Goal: Transaction & Acquisition: Obtain resource

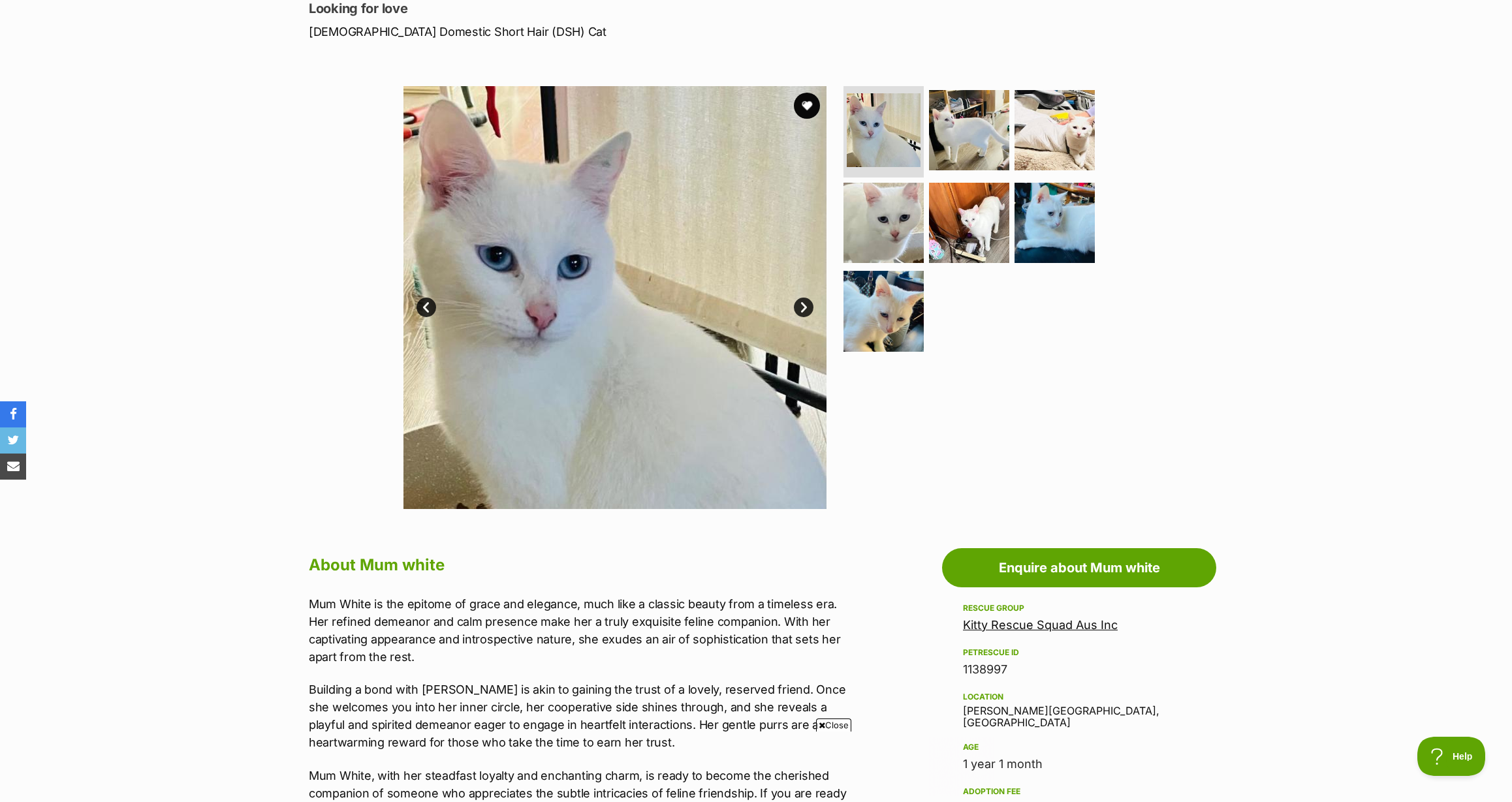
click at [799, 305] on link "Next" at bounding box center [804, 307] width 19 height 19
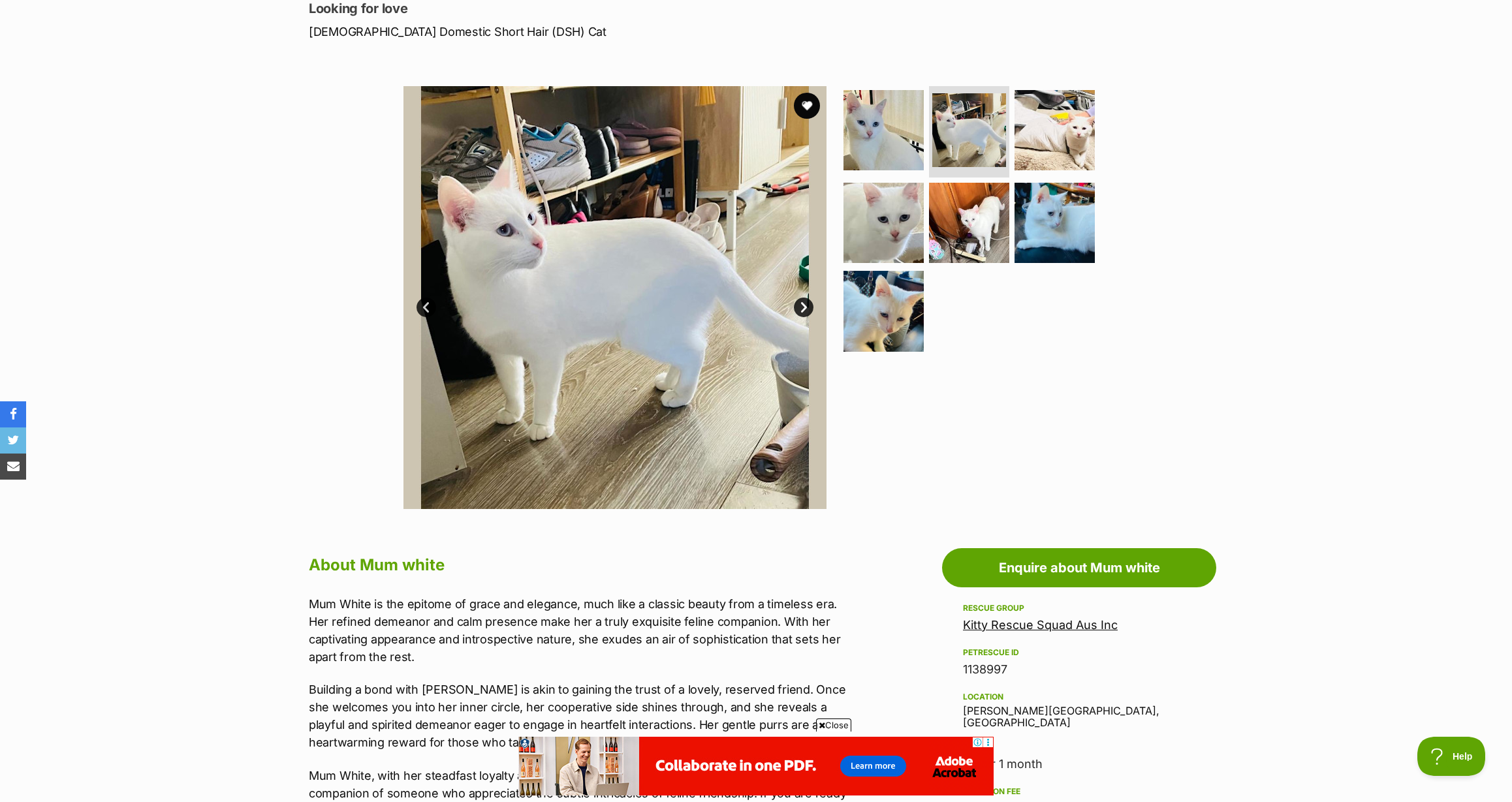
click at [804, 306] on link "Next" at bounding box center [804, 307] width 19 height 19
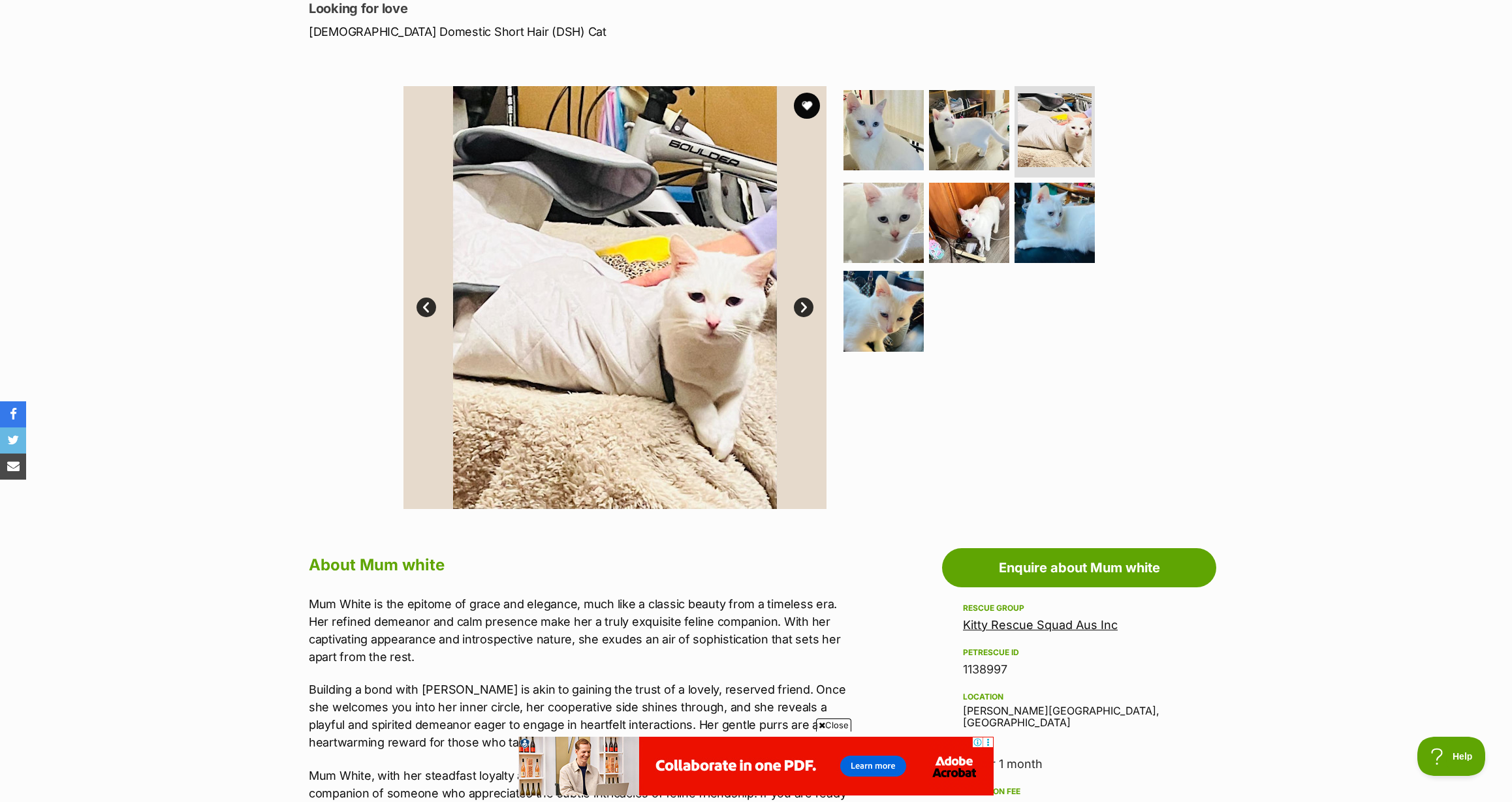
click at [805, 309] on link "Next" at bounding box center [804, 307] width 19 height 19
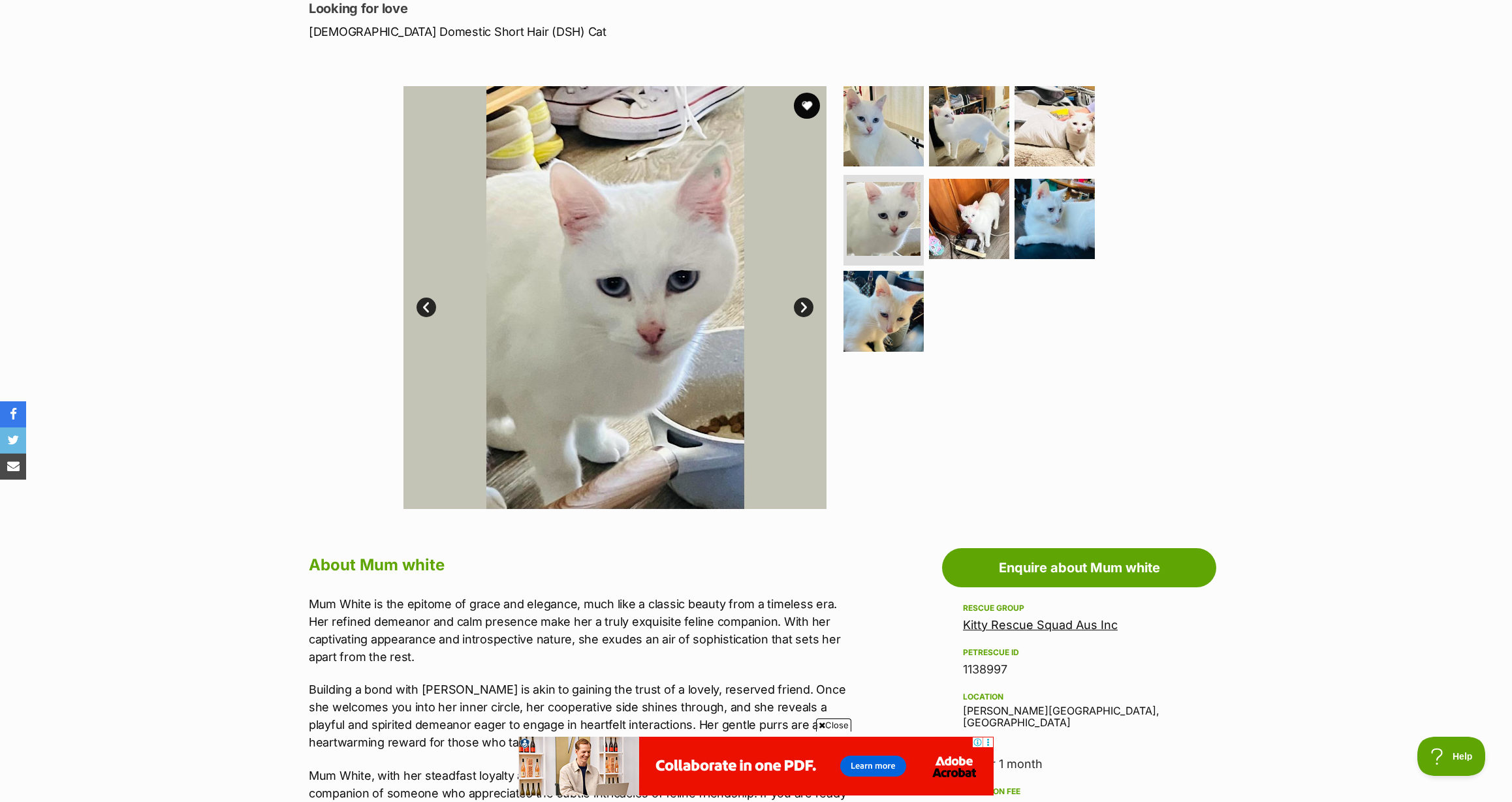
click at [805, 309] on link "Next" at bounding box center [804, 307] width 19 height 19
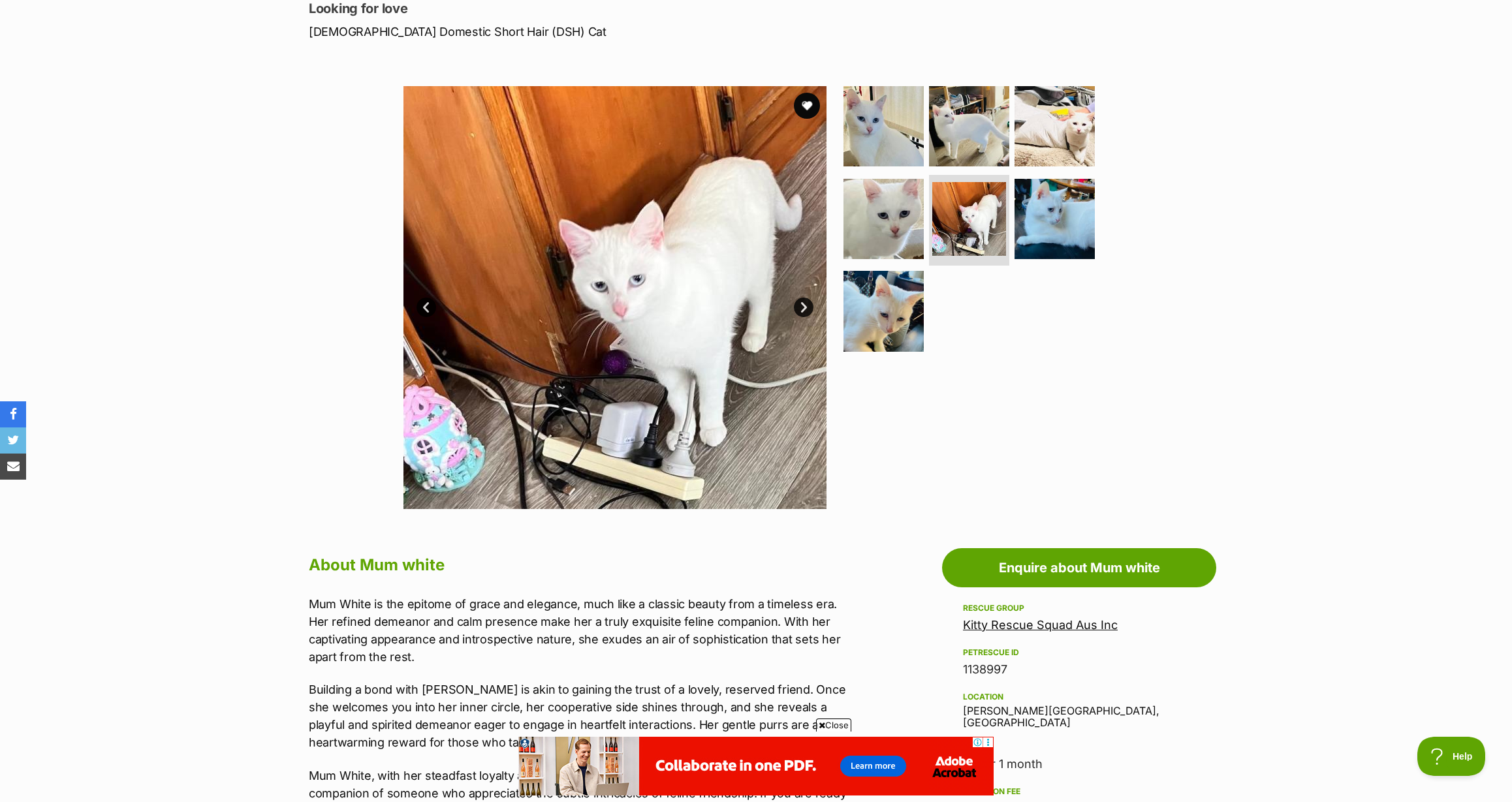
click at [807, 309] on link "Next" at bounding box center [804, 307] width 19 height 19
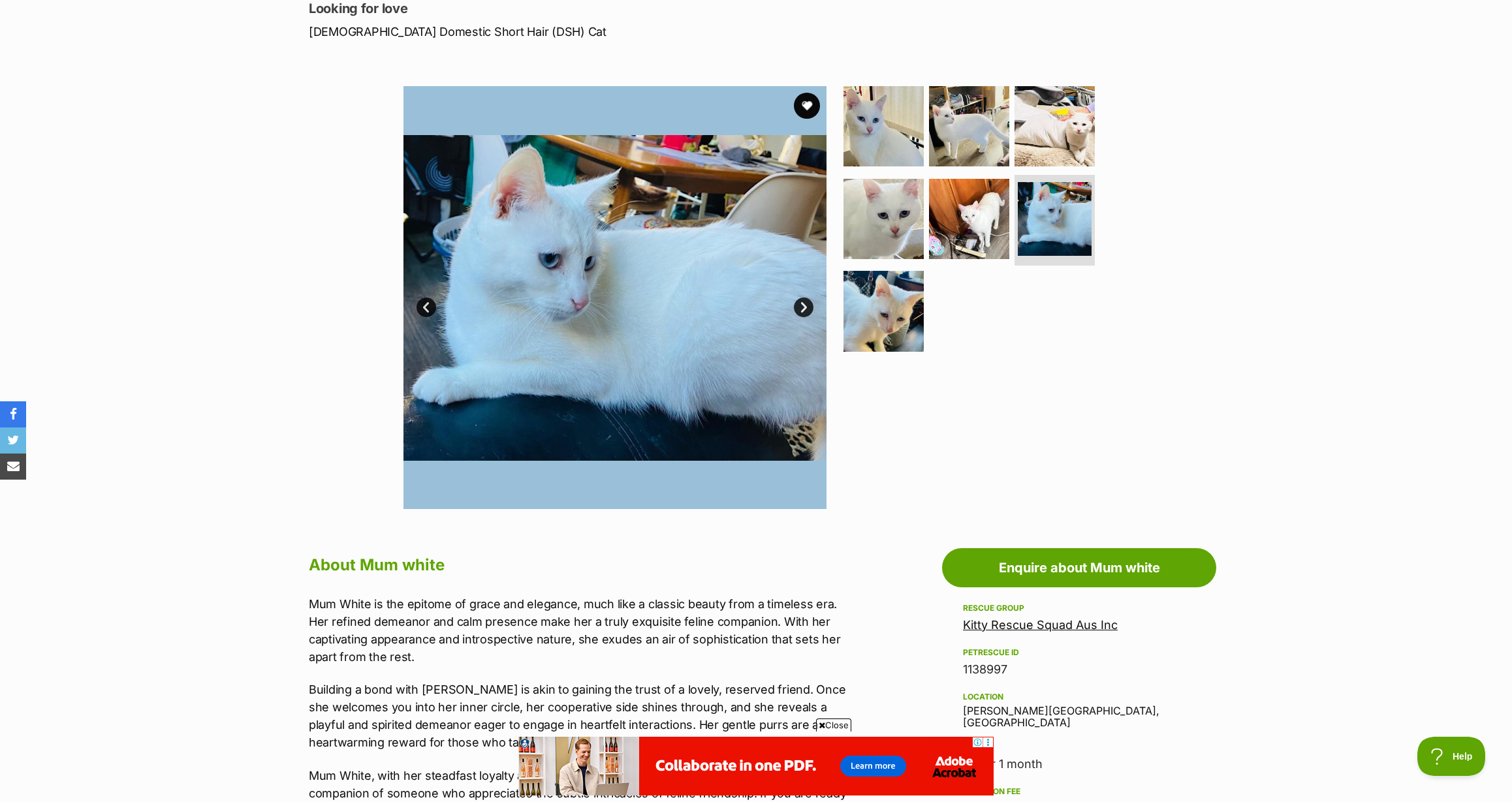
click at [805, 309] on link "Next" at bounding box center [804, 307] width 19 height 19
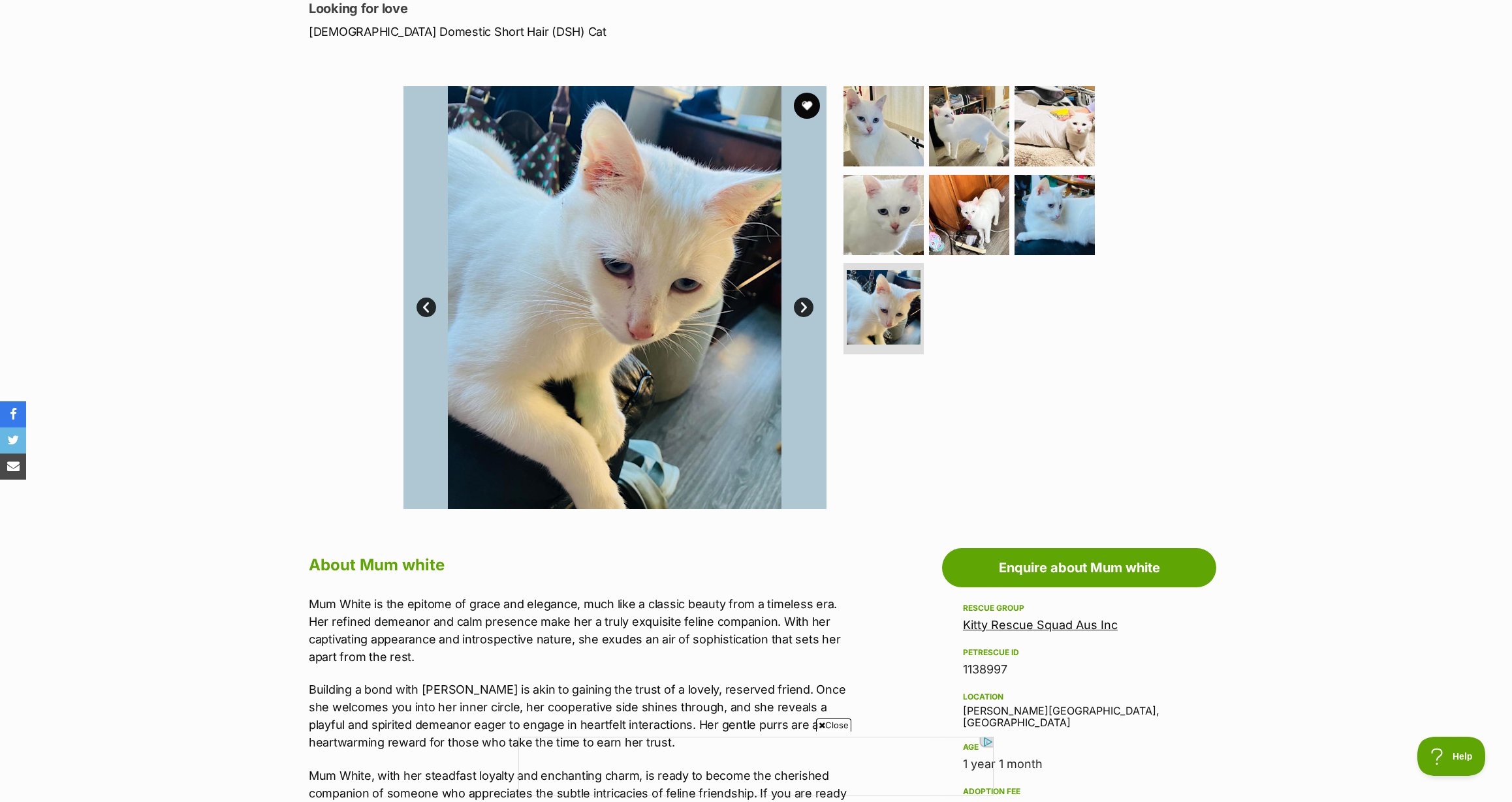
scroll to position [184, 0]
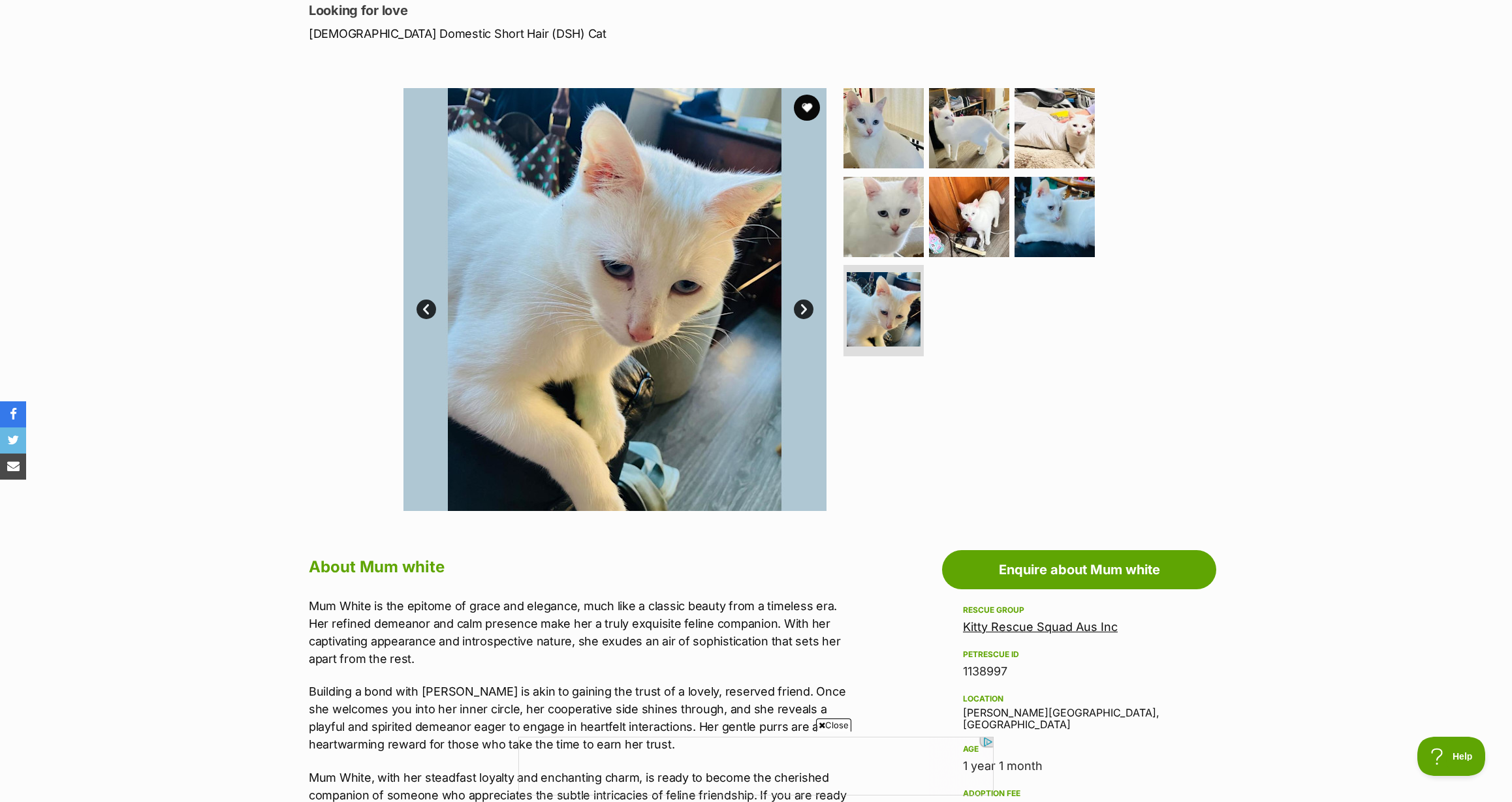
click at [806, 309] on link "Next" at bounding box center [804, 309] width 19 height 19
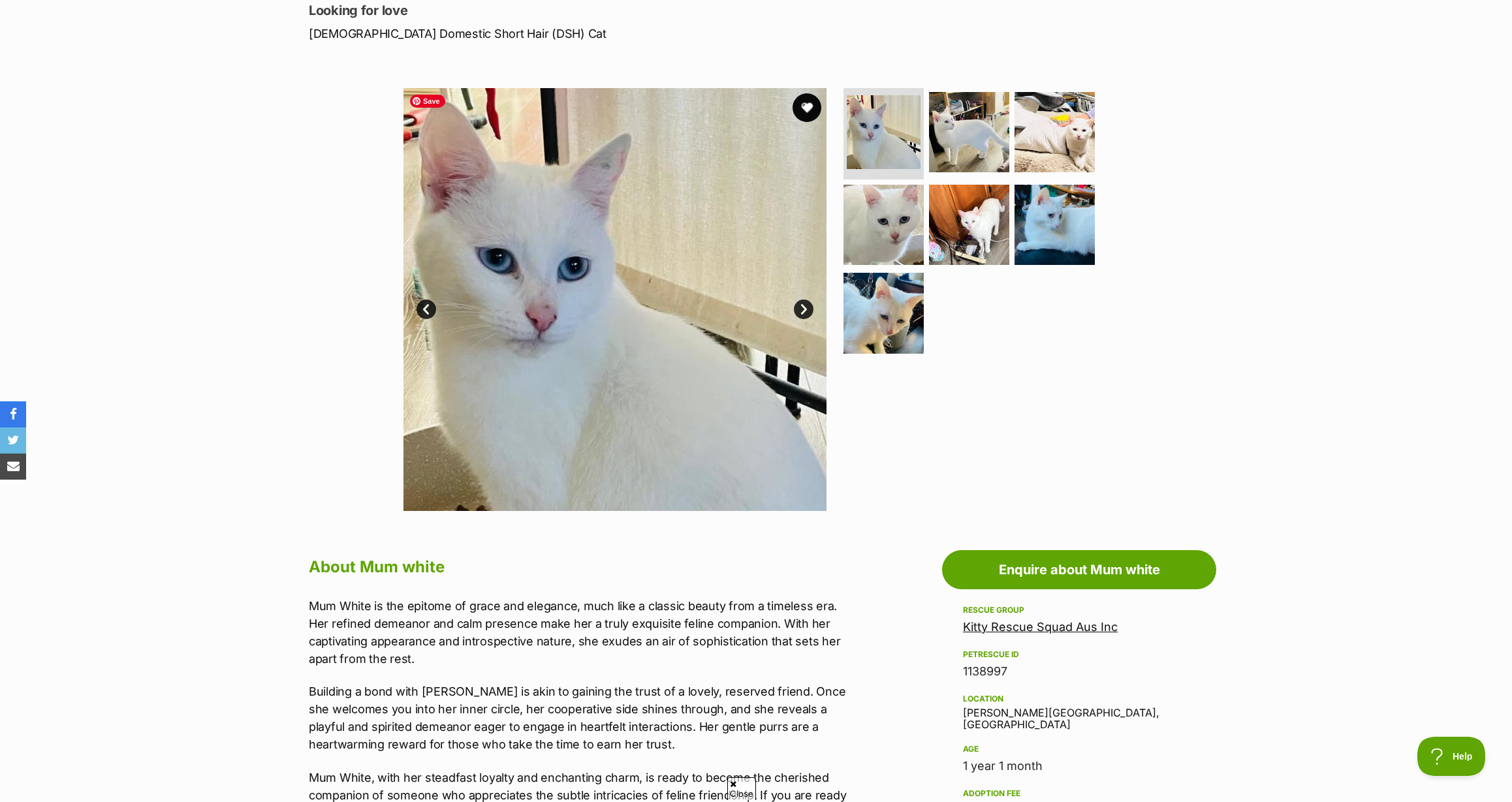
scroll to position [0, 0]
click at [805, 112] on button "favourite" at bounding box center [807, 108] width 29 height 29
